Goal: Transaction & Acquisition: Purchase product/service

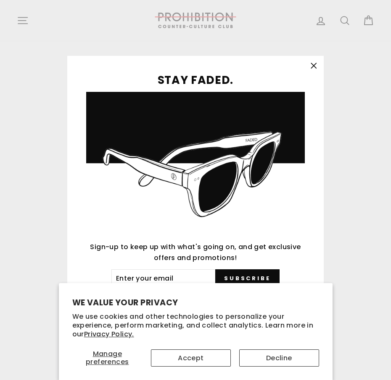
type input "GhnRrRZUzpmWCaN"
type input "[EMAIL_ADDRESS][DOMAIN_NAME]"
type input "DrOgvkTKuh"
type input "[EMAIL_ADDRESS][DOMAIN_NAME]"
type input "grYslsJjNR"
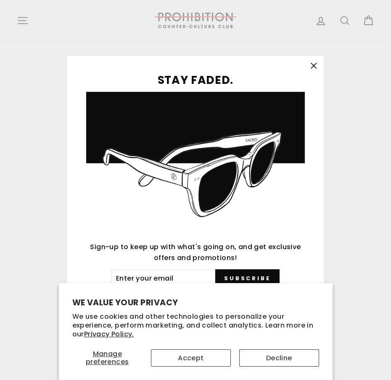
type input "[EMAIL_ADDRESS][DOMAIN_NAME]"
type input "nekYmLYI"
type input "[EMAIL_ADDRESS][DOMAIN_NAME]"
type input "VHMHdTQhBsDAI"
type input "[EMAIL_ADDRESS][DOMAIN_NAME]"
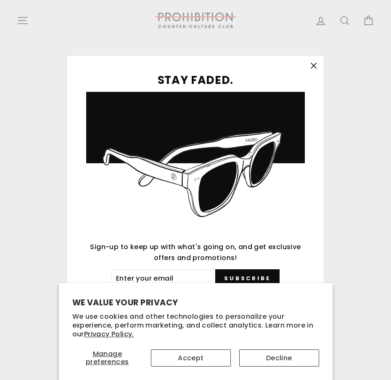
type input "pErPdcJy"
type input "[EMAIL_ADDRESS][DOMAIN_NAME]"
type input "AmZnyZfkVZy"
type input "[EMAIL_ADDRESS][DOMAIN_NAME]"
type input "rVuQAgrDNts"
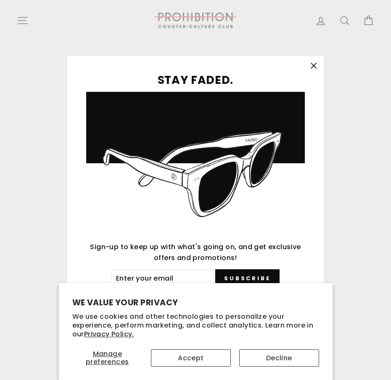
type input "[EMAIL_ADDRESS][DOMAIN_NAME]"
type input "kwvNSgAje"
type input "[EMAIL_ADDRESS][DOMAIN_NAME]"
type input "ZMQAtxonD"
type input "[EMAIL_ADDRESS][DOMAIN_NAME]"
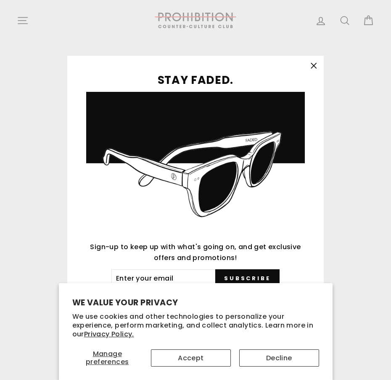
type input "VyDwXuTwWKOl"
type input "[EMAIL_ADDRESS][DOMAIN_NAME]"
type input "laMiQdWOvJUqXClp"
type input "[EMAIL_ADDRESS][DOMAIN_NAME]"
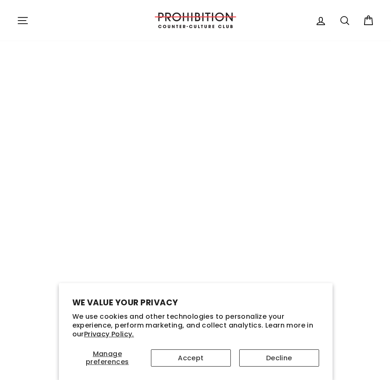
select select "best-selling"
type input "[EMAIL_ADDRESS][DOMAIN_NAME]"
type input "FrXJavRsAabfHo"
type input "[EMAIL_ADDRESS][DOMAIN_NAME]"
type input "wNiMmdeSuZwCC"
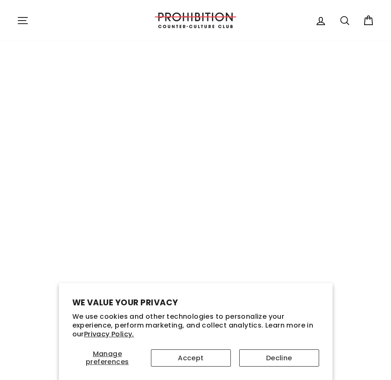
type input "[EMAIL_ADDRESS][DOMAIN_NAME]"
type input "ztBXEbosJK"
type input "[EMAIL_ADDRESS][DOMAIN_NAME]"
type input "eFDYbjmff"
type input "[EMAIL_ADDRESS][DOMAIN_NAME]"
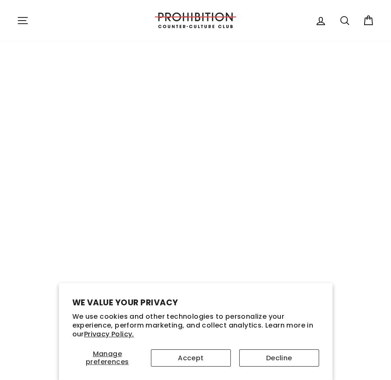
type input "szcDHdsJhch"
type input "[EMAIL_ADDRESS][DOMAIN_NAME]"
type input "UvMXbUFabsVcfIq"
type input "[EMAIL_ADDRESS][DOMAIN_NAME]"
type input "WCuhvFbDdlFsIE"
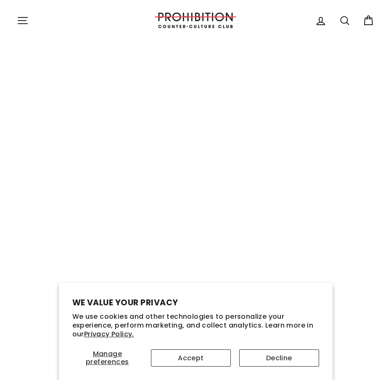
type input "[EMAIL_ADDRESS][DOMAIN_NAME]"
type input "vSljCNJtwfPpXGYj"
type input "[EMAIL_ADDRESS][DOMAIN_NAME]"
type input "qPebDxCrySOU"
type input "[EMAIL_ADDRESS][DOMAIN_NAME]"
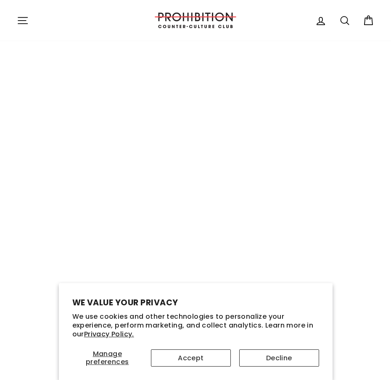
type input "misTBSnEZl"
type input "[EMAIL_ADDRESS][DOMAIN_NAME]"
type input "PPGTKsxCqEKzEbH"
type input "[EMAIL_ADDRESS][DOMAIN_NAME]"
type input "WeLaJsDnuKJthg"
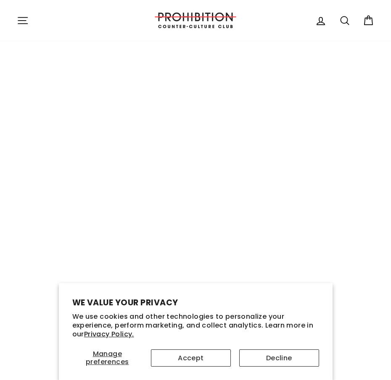
type input "[EMAIL_ADDRESS][DOMAIN_NAME]"
type input "hOuUteLlUAyQZesB"
type input "[EMAIL_ADDRESS][DOMAIN_NAME]"
type input "aVkUVYqVBaJD"
type input "[EMAIL_ADDRESS][DOMAIN_NAME]"
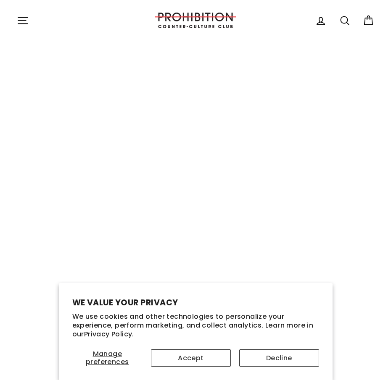
type input "XHQGPbhaCGzqeNL"
type input "[EMAIL_ADDRESS][DOMAIN_NAME]"
type input "nKiuktDHm"
type input "[EMAIL_ADDRESS][DOMAIN_NAME]"
type input "NNeIZyirGxQwcEVe"
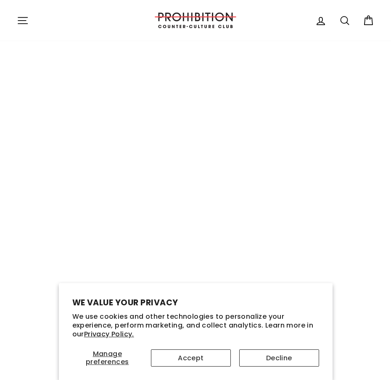
type input "[EMAIL_ADDRESS][DOMAIN_NAME]"
type input "RXWJVkhfBYMBaud"
type input "[EMAIL_ADDRESS][DOMAIN_NAME]"
type input "IgQmHvrIMTRnHJ"
type input "[EMAIL_ADDRESS][DOMAIN_NAME]"
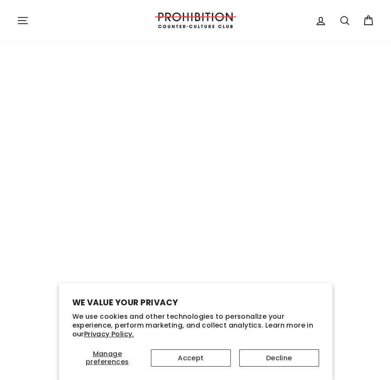
type input "puWAvQCkPa"
type input "[EMAIL_ADDRESS][DOMAIN_NAME]"
type input "tdviPUyKiCC"
type input "[EMAIL_ADDRESS][DOMAIN_NAME]"
type input "RnlHNdqjULnKjZ"
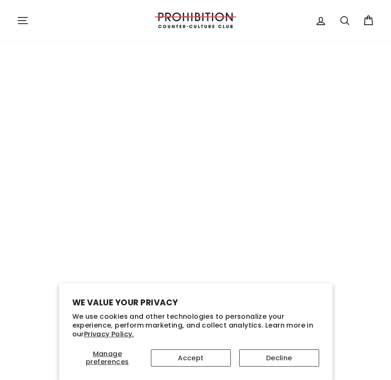
type input "[EMAIL_ADDRESS][DOMAIN_NAME]"
type input "ZiPaawAjvD"
type input "[EMAIL_ADDRESS][DOMAIN_NAME]"
type input "dppmaCdqMLH"
type input "[EMAIL_ADDRESS][DOMAIN_NAME]"
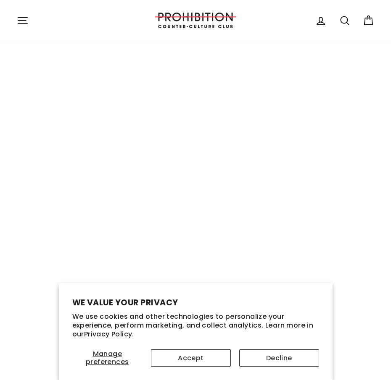
type input "taUFTLhaYH"
type input "[EMAIL_ADDRESS][DOMAIN_NAME]"
type input "jZqWpGpa"
type input "[EMAIL_ADDRESS][DOMAIN_NAME]"
type input "nQByAPsDoKcvHdE"
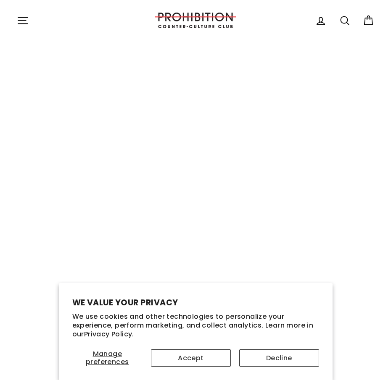
type input "[EMAIL_ADDRESS][DOMAIN_NAME]"
type input "vIotxIRTfp"
type input "[EMAIL_ADDRESS][DOMAIN_NAME]"
type input "QqBoKGxutlkhxF"
type input "[EMAIL_ADDRESS][DOMAIN_NAME]"
